Goal: Navigation & Orientation: Understand site structure

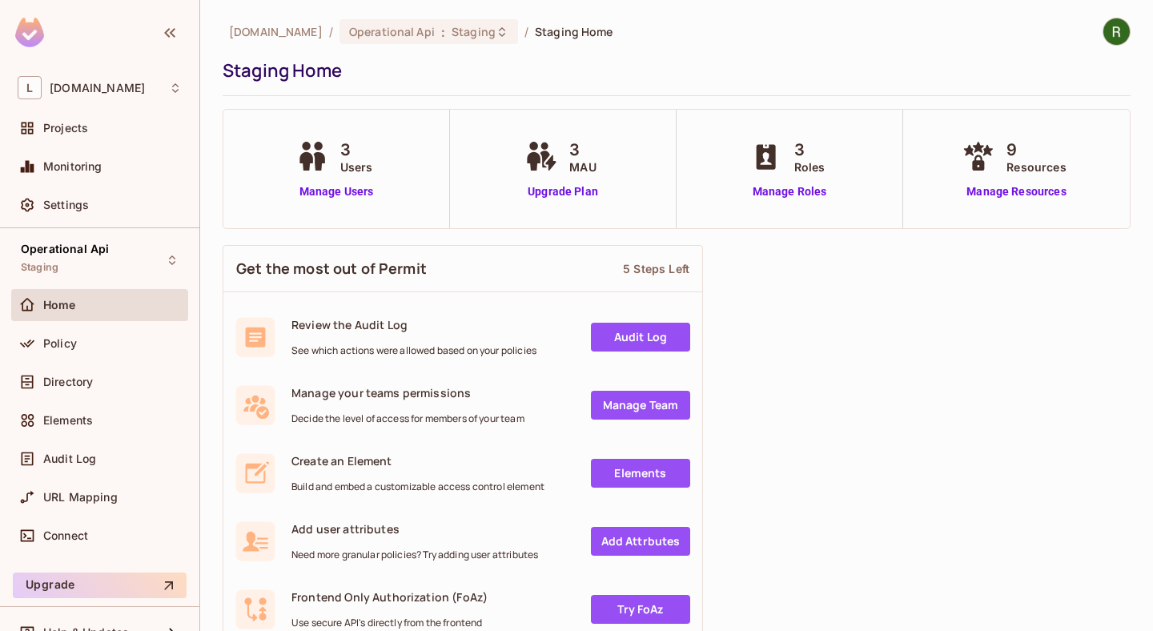
scroll to position [26, 0]
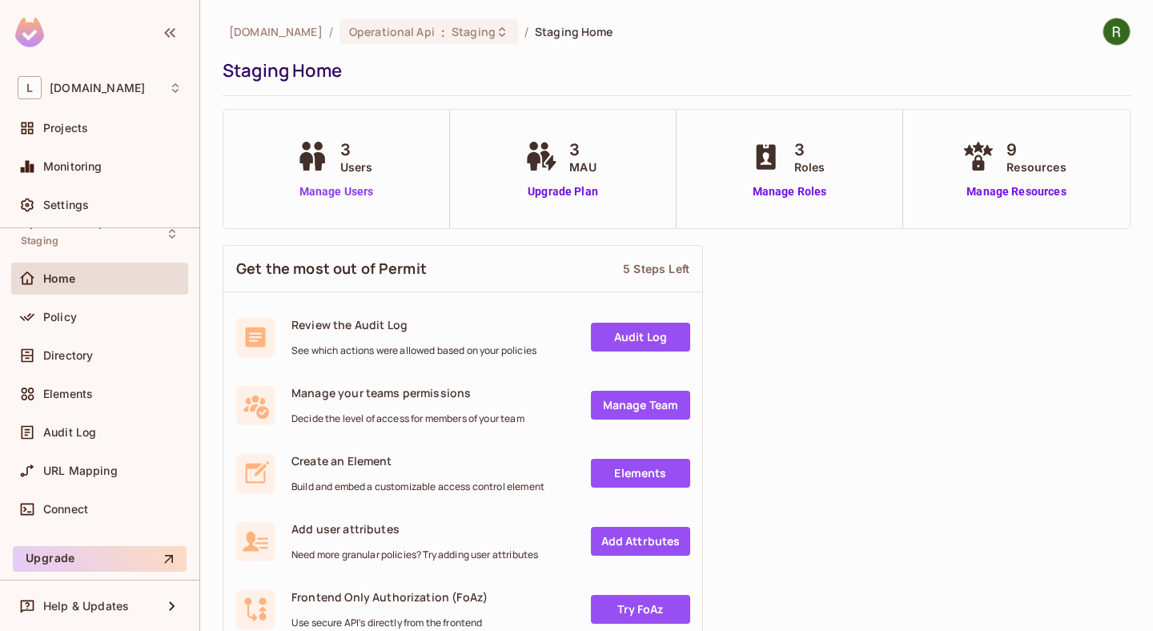
click at [346, 194] on link "Manage Users" at bounding box center [336, 191] width 89 height 17
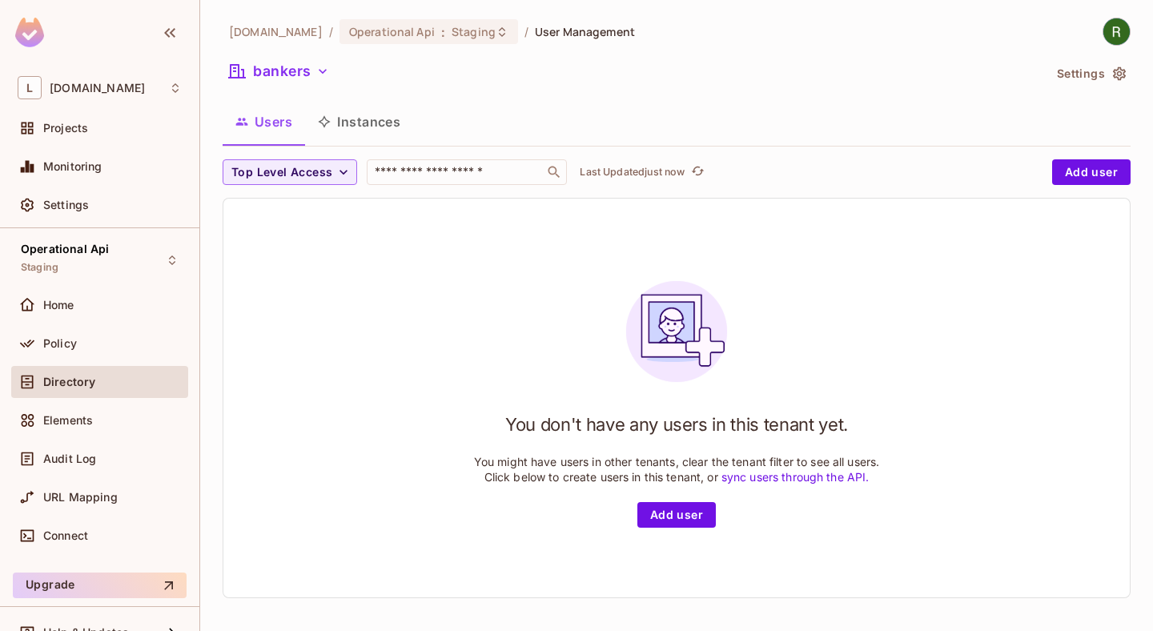
click at [390, 122] on button "Instances" at bounding box center [359, 122] width 108 height 40
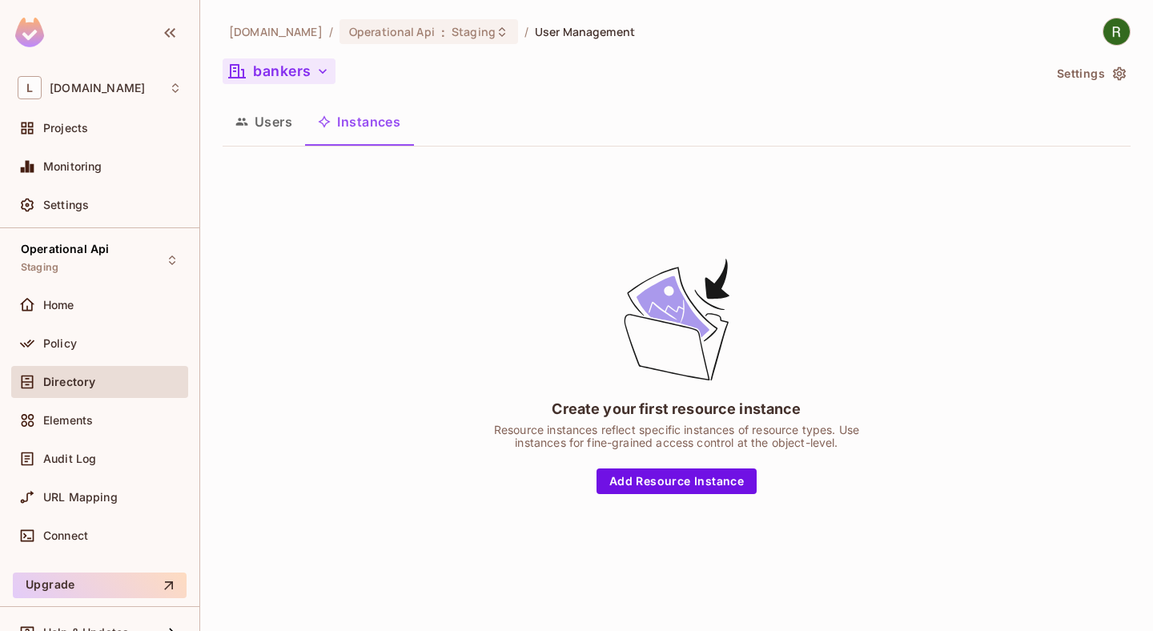
click at [312, 70] on button "bankers" at bounding box center [279, 71] width 113 height 26
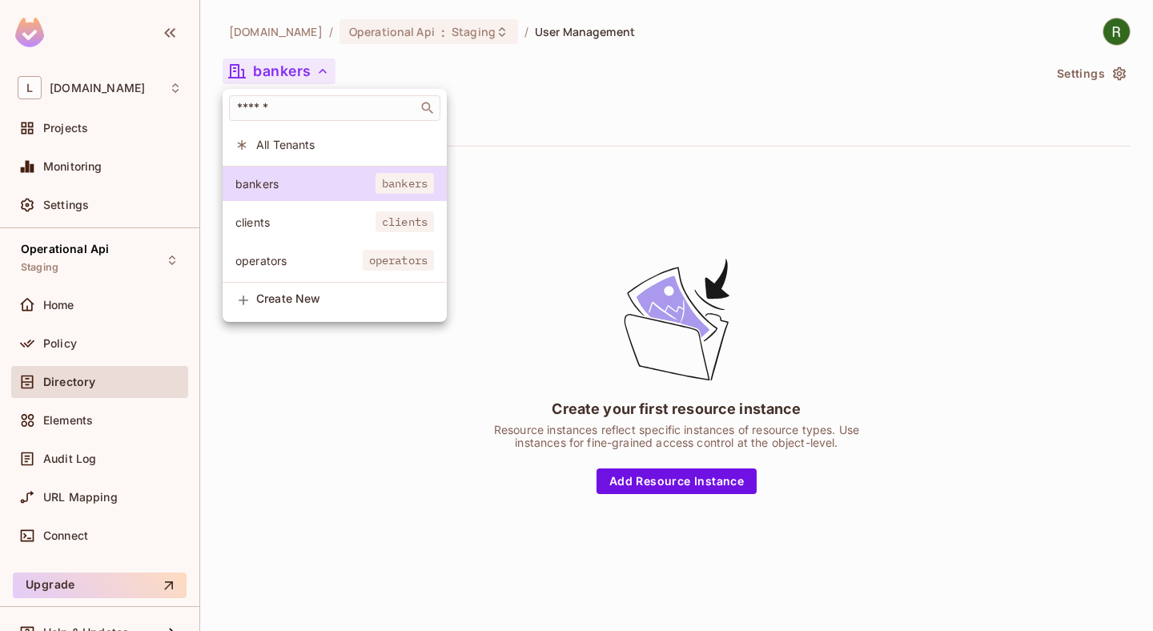
click at [308, 215] on span "clients" at bounding box center [305, 222] width 140 height 15
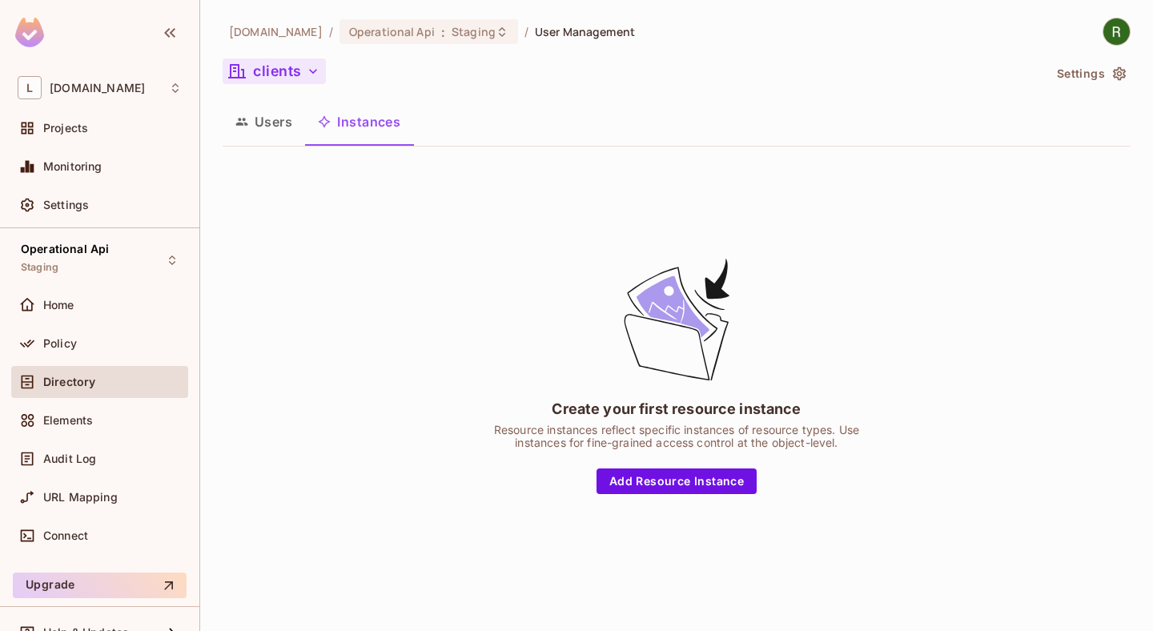
click at [302, 65] on button "clients" at bounding box center [274, 71] width 103 height 26
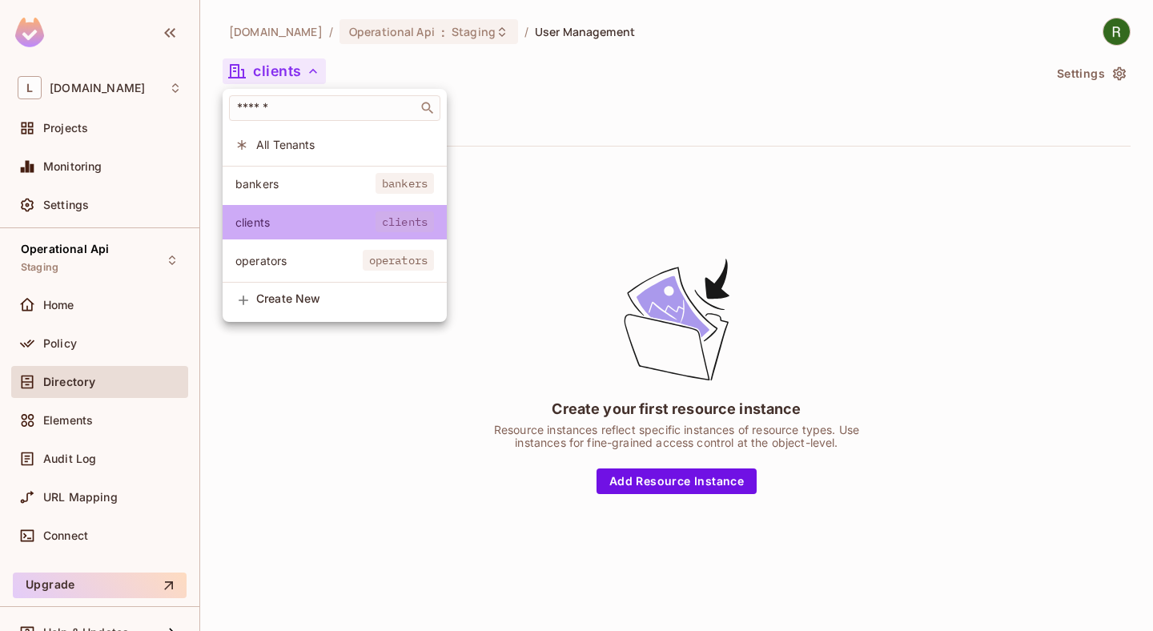
click at [300, 231] on li "clients clients" at bounding box center [335, 222] width 224 height 34
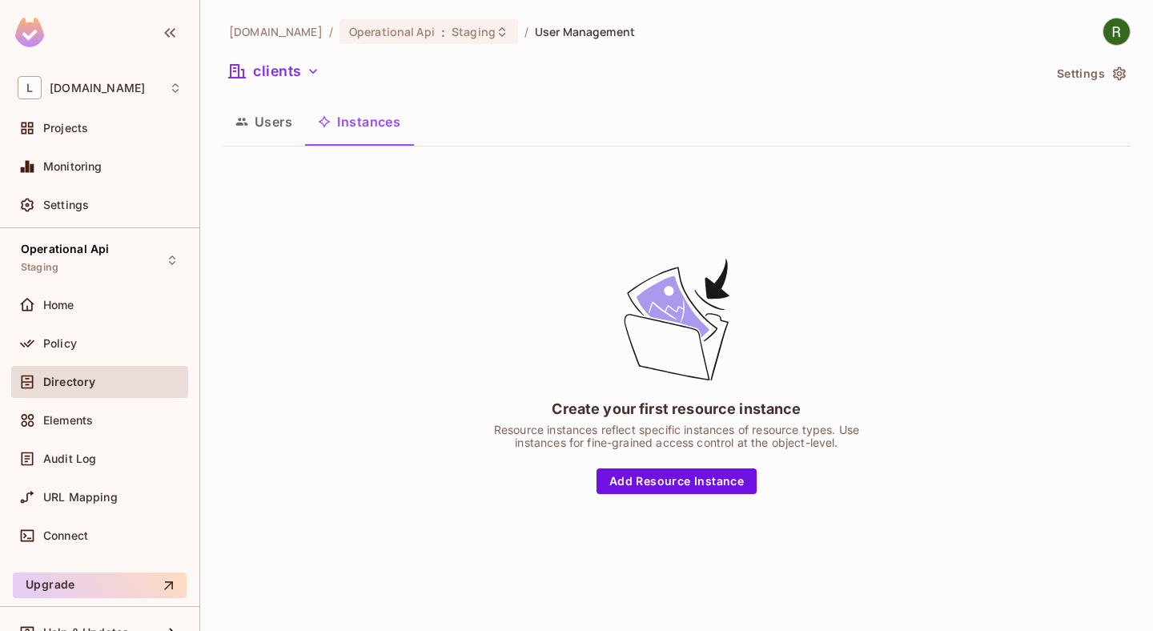
click at [308, 88] on div "clients" at bounding box center [633, 73] width 820 height 30
click at [308, 79] on button "clients" at bounding box center [274, 71] width 103 height 26
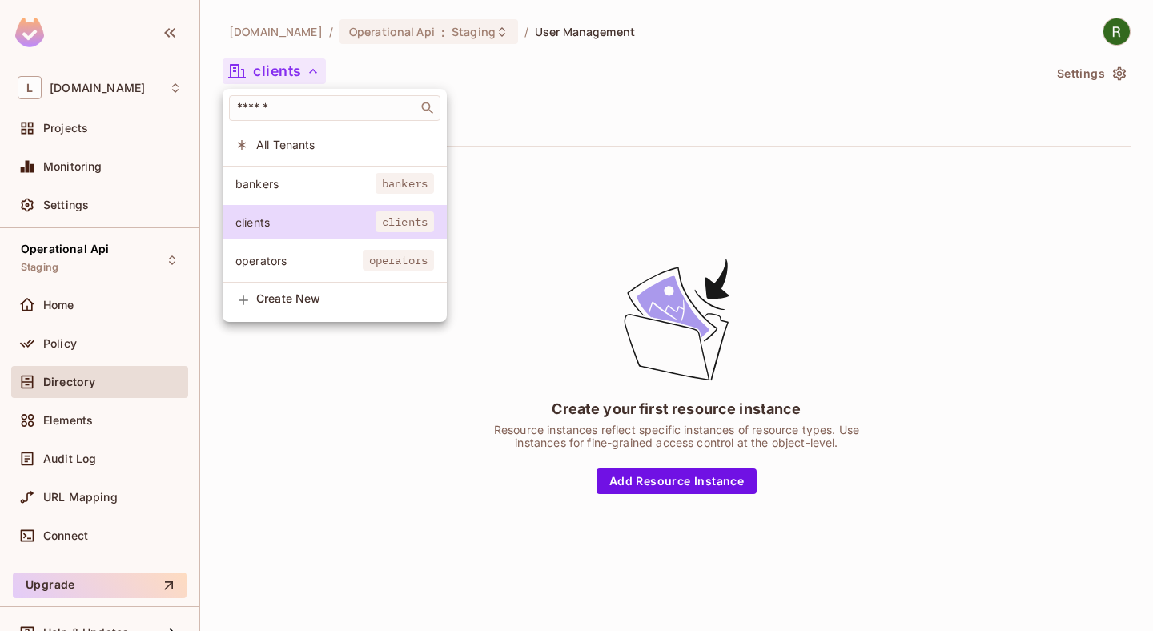
click at [300, 260] on span "operators" at bounding box center [298, 260] width 127 height 15
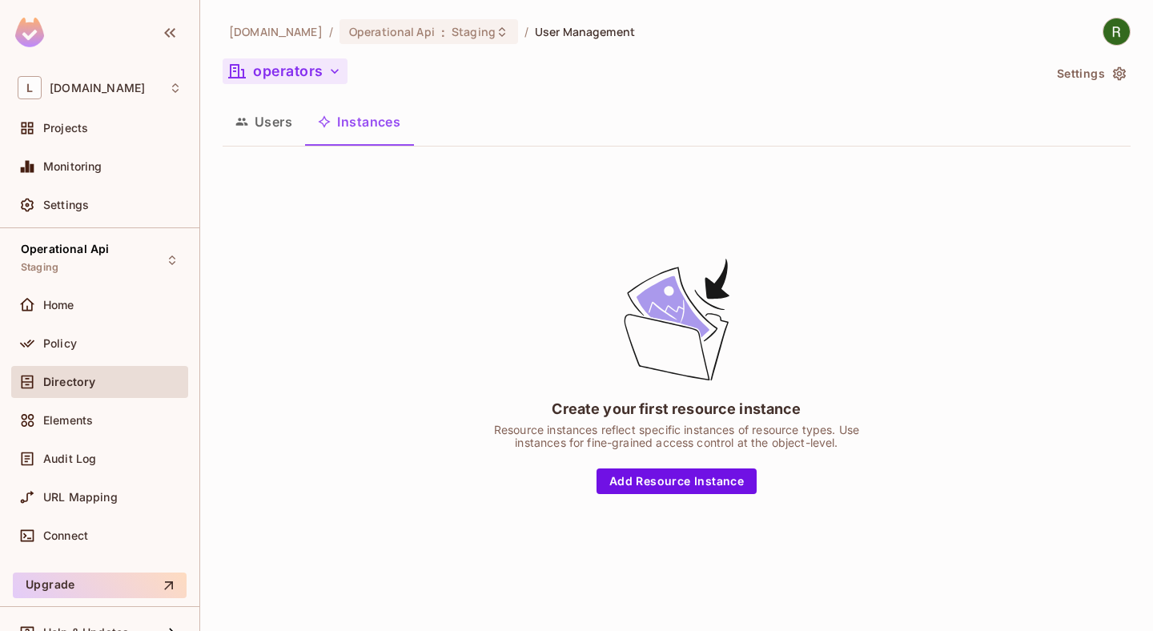
click at [305, 70] on button "operators" at bounding box center [285, 71] width 125 height 26
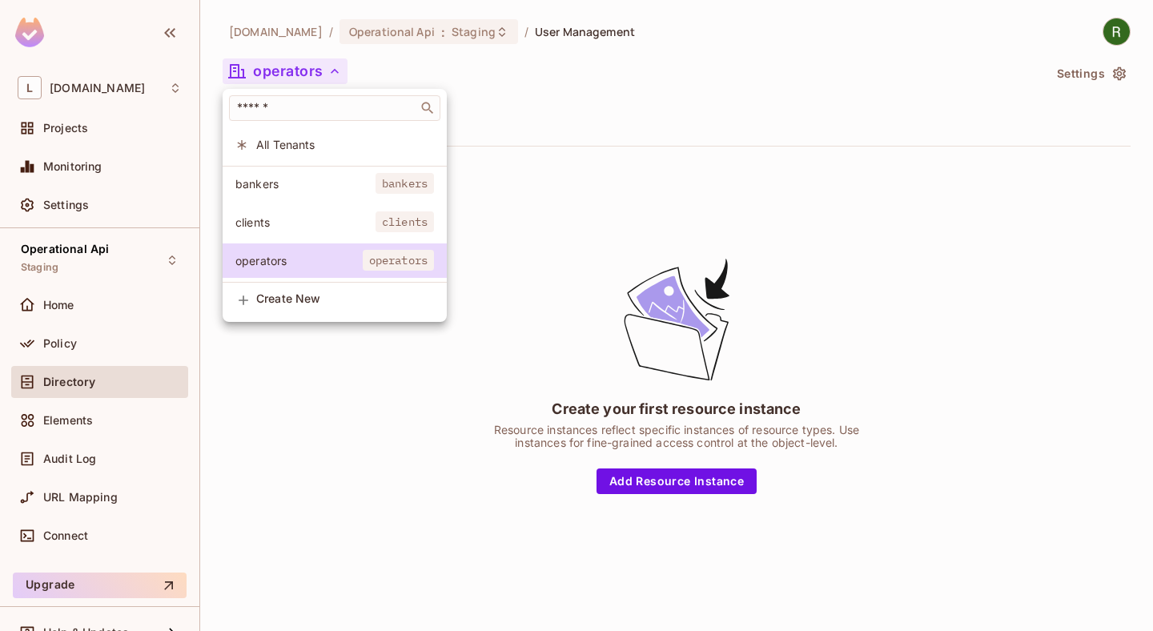
click at [300, 197] on li "bankers bankers" at bounding box center [335, 184] width 224 height 34
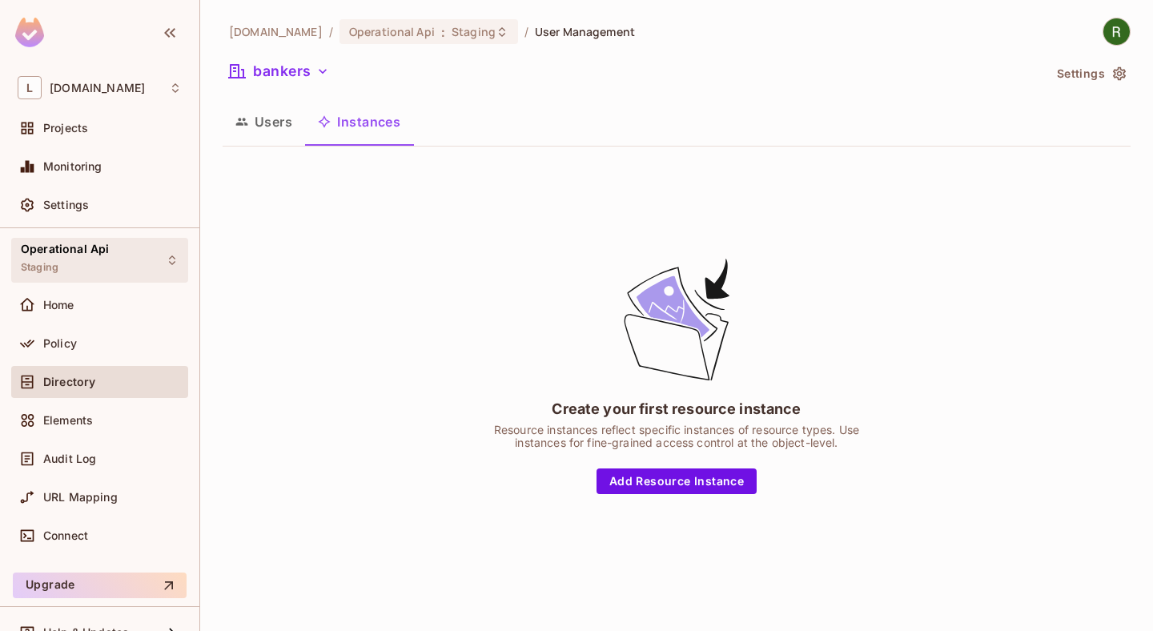
click at [135, 251] on div "Operational Api Staging" at bounding box center [99, 260] width 177 height 44
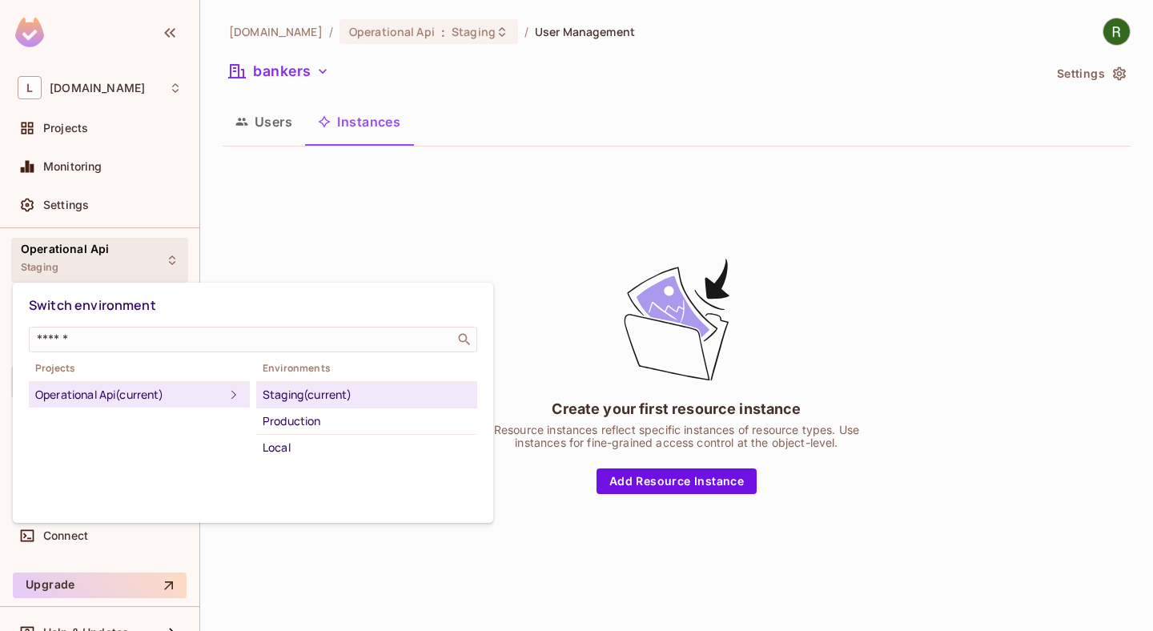
click at [368, 555] on div at bounding box center [576, 315] width 1153 height 631
